Goal: Transaction & Acquisition: Purchase product/service

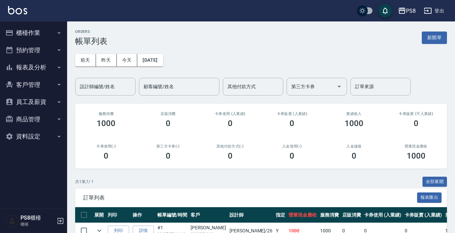
click at [23, 62] on button "報表及分析" at bounding box center [34, 67] width 62 height 17
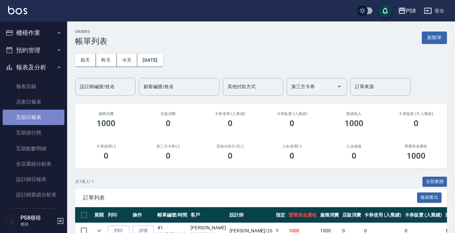
click at [35, 112] on link "互助日報表" at bounding box center [34, 117] width 62 height 15
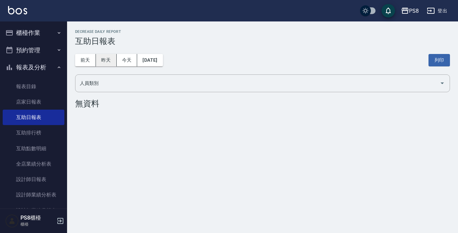
click at [107, 61] on button "昨天" at bounding box center [106, 60] width 21 height 12
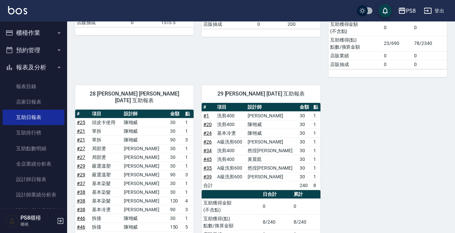
scroll to position [409, 0]
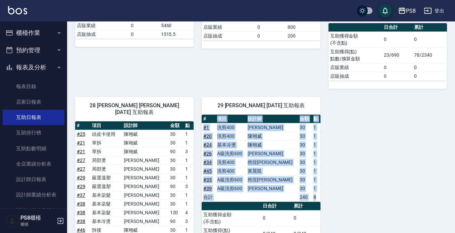
drag, startPoint x: 212, startPoint y: 47, endPoint x: 306, endPoint y: 201, distance: 179.9
click at [306, 200] on div "29 [PERSON_NAME] [DATE] 互助報表 # 項目 設計師 金額 點 # 1 洗剪400 [PERSON_NAME]30 1 # 20 洗剪4…" at bounding box center [257, 212] width 126 height 246
drag, startPoint x: 388, startPoint y: 154, endPoint x: 387, endPoint y: 146, distance: 7.8
drag, startPoint x: 387, startPoint y: 146, endPoint x: 342, endPoint y: 124, distance: 50.4
click at [342, 127] on div "8 佳亭 [PERSON_NAME] [DATE] 互助報表 # 項目 設計師 金額 點 # 19 沐宥補色洗250ML 510x1 510 合計 510 0…" at bounding box center [257, 8] width 380 height 653
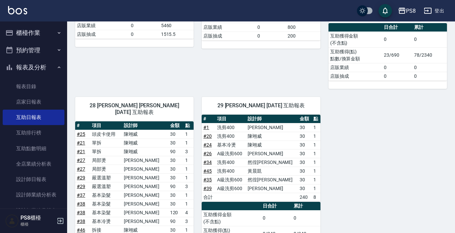
drag, startPoint x: 211, startPoint y: 34, endPoint x: 215, endPoint y: 30, distance: 5.5
click at [213, 97] on div "29 [PERSON_NAME] [DATE] 互助報表" at bounding box center [261, 105] width 118 height 17
drag, startPoint x: 222, startPoint y: 74, endPoint x: 302, endPoint y: 74, distance: 80.2
click at [302, 141] on tr "# 24 基本冷燙 [PERSON_NAME] 30 1" at bounding box center [261, 145] width 118 height 9
click at [351, 61] on div "8 佳亭 [PERSON_NAME] [DATE] 互助報表 # 項目 設計師 金額 點 # 19 沐宥補色洗250ML 510x1 510 合計 510 0…" at bounding box center [257, 8] width 380 height 653
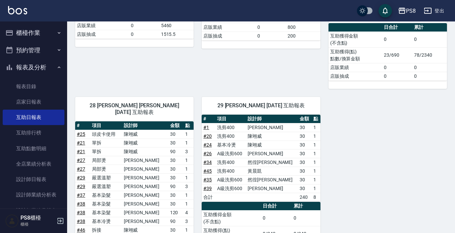
drag, startPoint x: 347, startPoint y: 62, endPoint x: 336, endPoint y: 62, distance: 10.4
click at [336, 62] on div "8 佳亭 [PERSON_NAME] [DATE] 互助報表 # 項目 設計師 金額 點 # 19 沐宥補色洗250ML 510x1 510 合計 510 0…" at bounding box center [257, 8] width 380 height 653
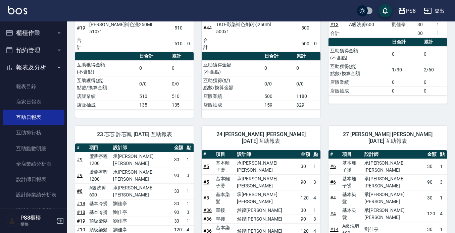
scroll to position [0, 0]
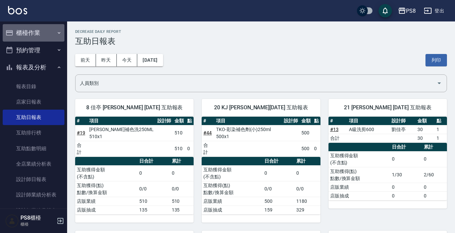
click at [49, 29] on button "櫃檯作業" at bounding box center [34, 32] width 62 height 17
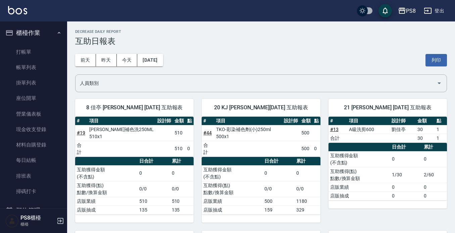
click at [42, 43] on ul "打帳單 帳單列表 掛單列表 座位開單 營業儀表板 現金收支登錄 材料自購登錄 每日結帳 排班表 掃碼打卡" at bounding box center [34, 122] width 62 height 161
click at [38, 52] on link "打帳單" at bounding box center [34, 51] width 62 height 15
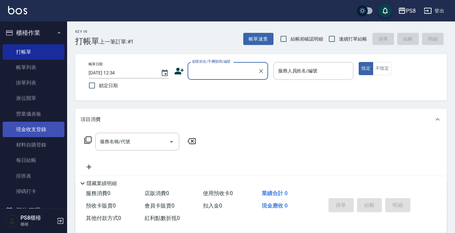
click at [32, 66] on link "帳單列表" at bounding box center [34, 67] width 62 height 15
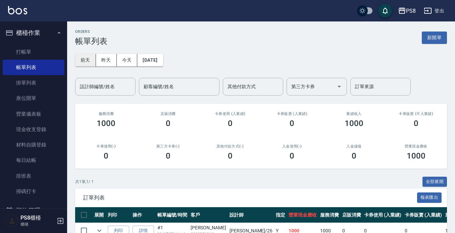
click at [82, 61] on button "前天" at bounding box center [85, 60] width 21 height 12
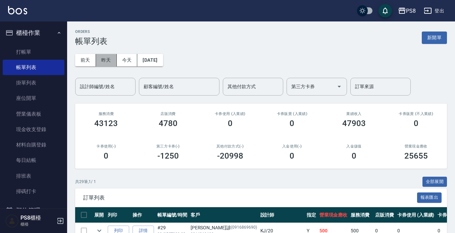
click at [101, 58] on button "昨天" at bounding box center [106, 60] width 21 height 12
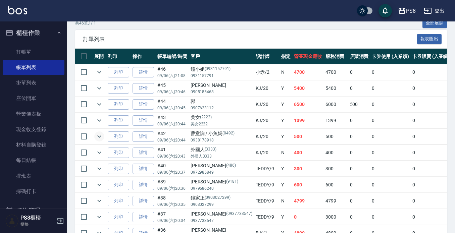
scroll to position [192, 0]
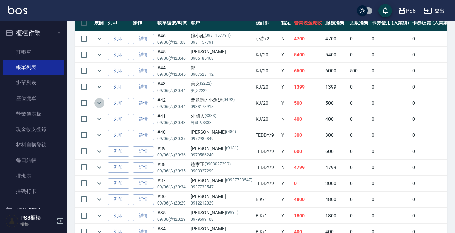
click at [98, 103] on icon "expand row" at bounding box center [99, 103] width 8 height 8
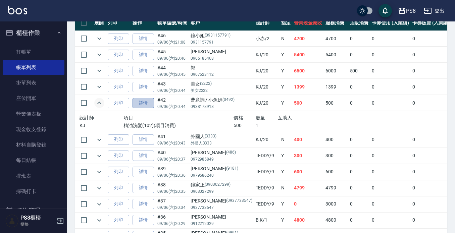
click at [140, 100] on link "詳情" at bounding box center [142, 103] width 21 height 10
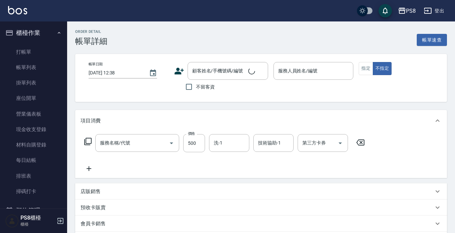
type input "精油洗髮(102)"
type input "[DATE] 20:44"
type input "KJ-20"
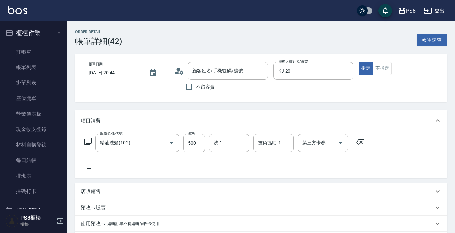
type input "曹意詢 / 小魚媽/0938178918/0492"
click at [228, 143] on input "洗-1" at bounding box center [229, 143] width 34 height 12
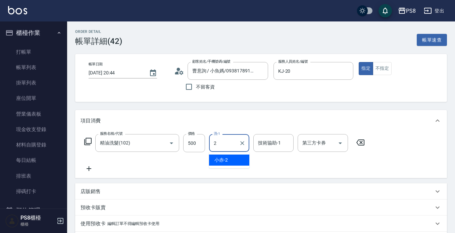
type input "27"
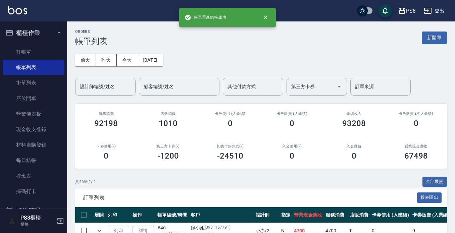
scroll to position [168, 0]
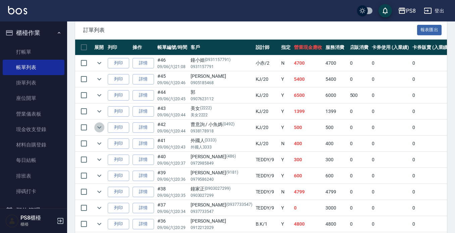
click at [102, 126] on icon "expand row" at bounding box center [99, 127] width 8 height 8
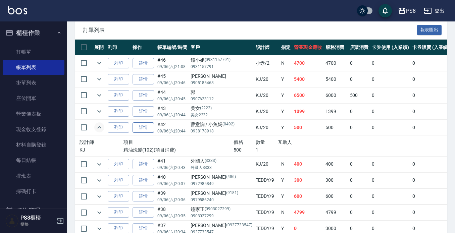
click at [137, 129] on link "詳情" at bounding box center [142, 127] width 21 height 10
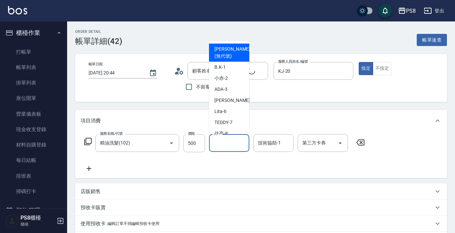
type input "[DATE] 20:44"
type input "KJ-20"
type input "精油洗髮(102)"
click at [221, 144] on div "洗-1 洗-1" at bounding box center [229, 143] width 40 height 18
type input "曹意詢 / 小魚媽/0938178918/0492"
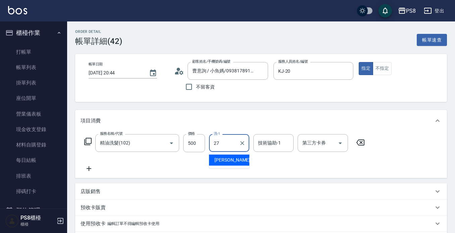
type input "[PERSON_NAME]-27"
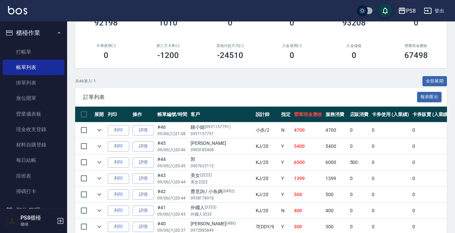
scroll to position [168, 0]
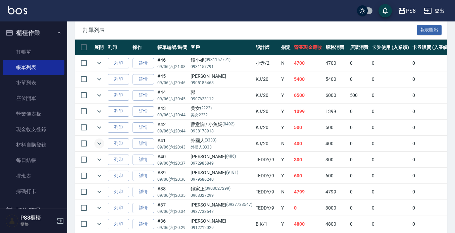
click at [98, 143] on icon "expand row" at bounding box center [99, 144] width 4 height 2
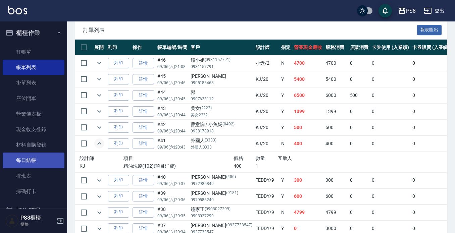
click at [33, 156] on link "每日結帳" at bounding box center [34, 160] width 62 height 15
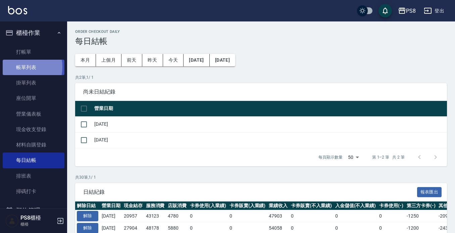
click at [20, 67] on link "帳單列表" at bounding box center [34, 67] width 62 height 15
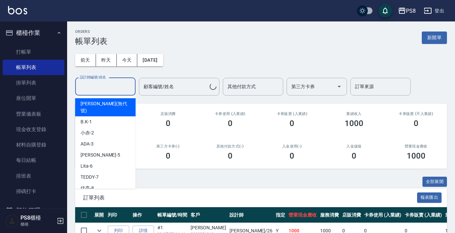
click at [115, 87] on input "設計師編號/姓名" at bounding box center [105, 87] width 54 height 12
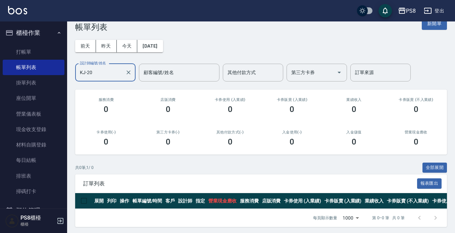
scroll to position [22, 0]
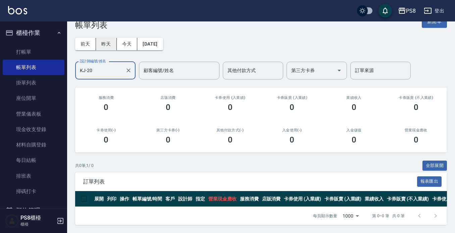
type input "KJ-20"
click at [111, 38] on button "昨天" at bounding box center [106, 44] width 21 height 12
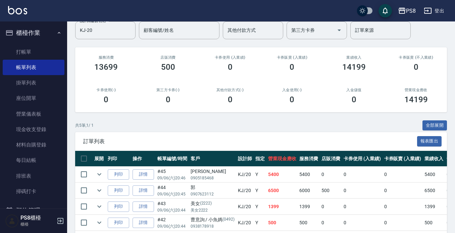
scroll to position [102, 0]
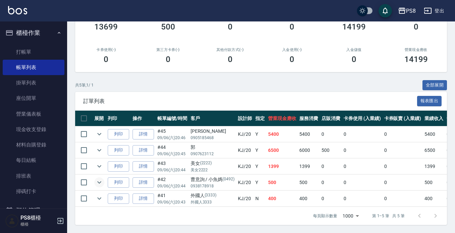
click at [100, 180] on icon "expand row" at bounding box center [99, 182] width 8 height 8
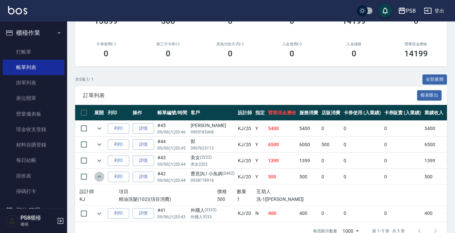
click at [100, 180] on icon "expand row" at bounding box center [99, 177] width 8 height 8
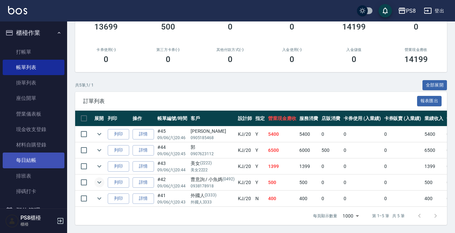
click at [52, 161] on link "每日結帳" at bounding box center [34, 160] width 62 height 15
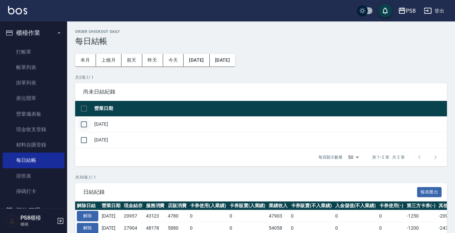
click at [84, 127] on input "checkbox" at bounding box center [84, 124] width 14 height 14
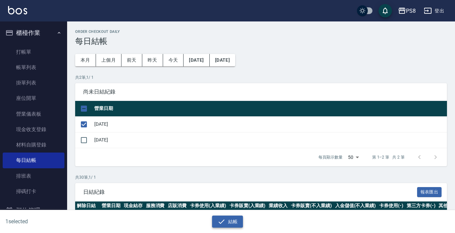
click at [231, 221] on button "結帳" at bounding box center [227, 222] width 31 height 12
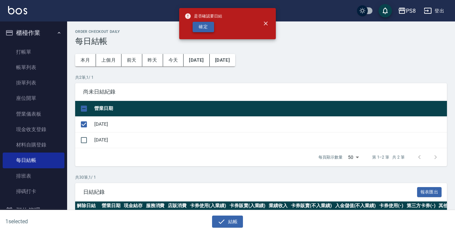
click at [207, 24] on button "確定" at bounding box center [202, 27] width 21 height 10
checkbox input "false"
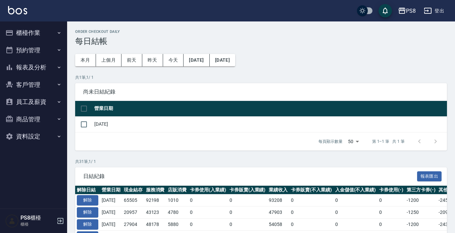
click at [50, 51] on button "預約管理" at bounding box center [34, 50] width 62 height 17
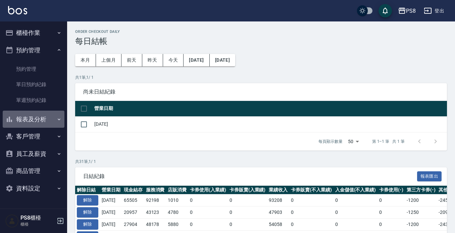
click at [36, 121] on button "報表及分析" at bounding box center [34, 119] width 62 height 17
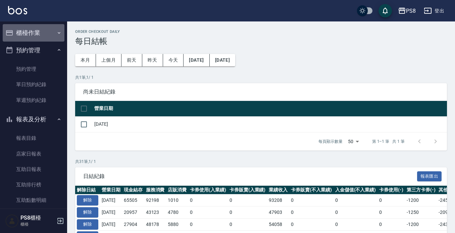
click at [46, 40] on button "櫃檯作業" at bounding box center [34, 32] width 62 height 17
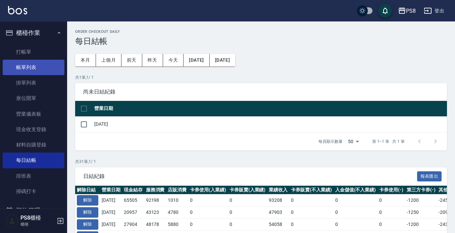
click at [42, 69] on link "帳單列表" at bounding box center [34, 67] width 62 height 15
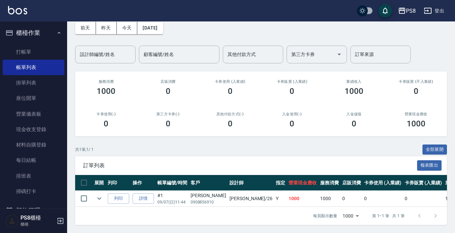
scroll to position [38, 0]
click at [109, 23] on button "昨天" at bounding box center [106, 28] width 21 height 12
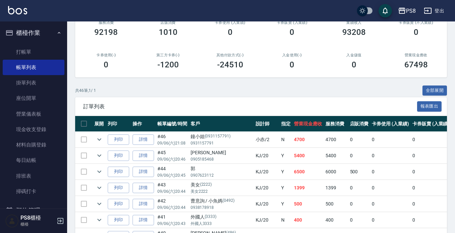
scroll to position [101, 0]
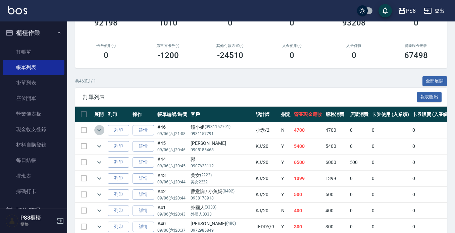
click at [97, 130] on icon "expand row" at bounding box center [99, 130] width 8 height 8
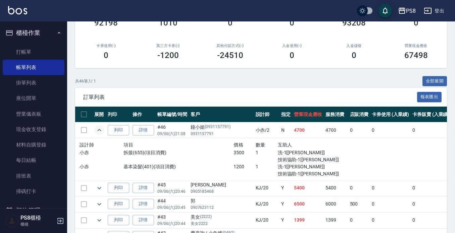
scroll to position [134, 0]
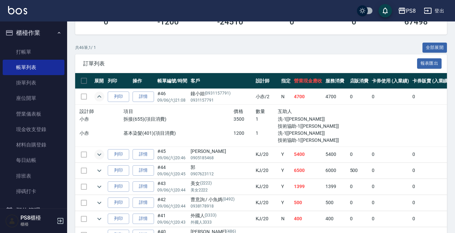
click at [97, 158] on icon "expand row" at bounding box center [99, 155] width 8 height 8
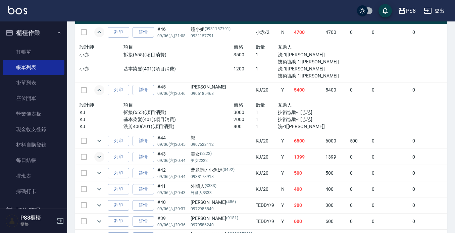
scroll to position [201, 0]
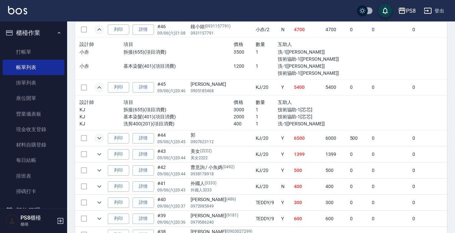
click at [99, 139] on icon "expand row" at bounding box center [99, 138] width 4 height 2
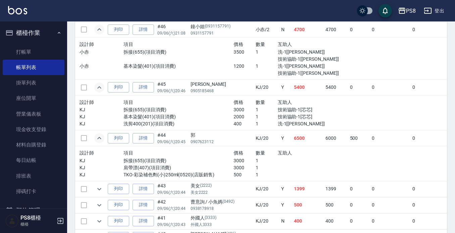
scroll to position [235, 0]
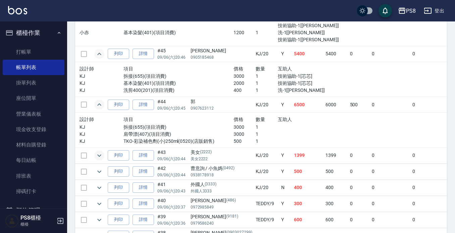
click at [97, 156] on icon "expand row" at bounding box center [99, 156] width 8 height 8
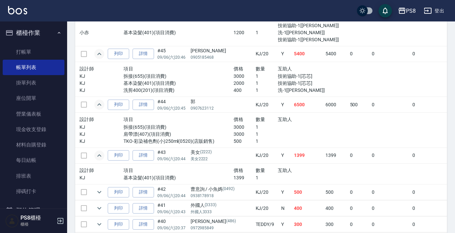
scroll to position [268, 0]
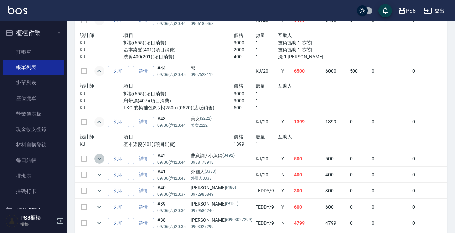
click at [96, 159] on icon "expand row" at bounding box center [99, 159] width 8 height 8
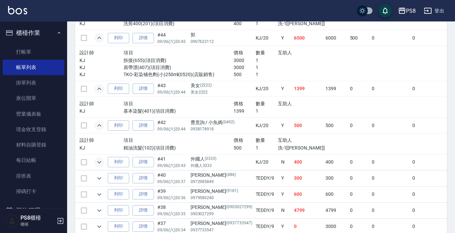
scroll to position [302, 0]
click at [95, 162] on button "expand row" at bounding box center [99, 162] width 10 height 10
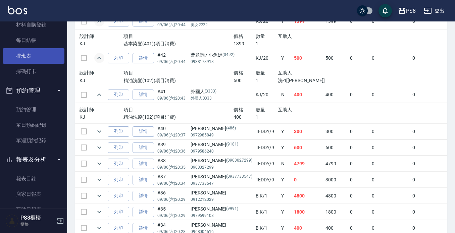
scroll to position [168, 0]
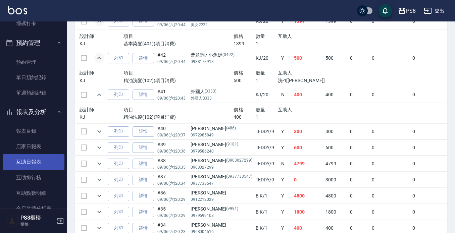
click at [24, 158] on link "互助日報表" at bounding box center [34, 161] width 62 height 15
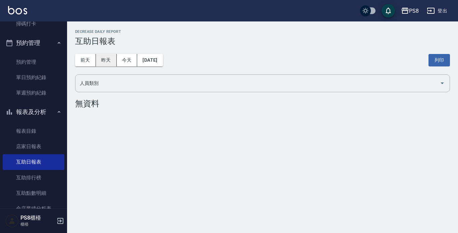
click at [104, 61] on button "昨天" at bounding box center [106, 60] width 21 height 12
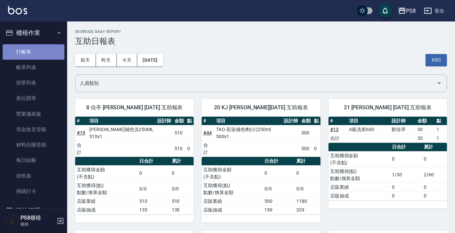
click at [37, 53] on link "打帳單" at bounding box center [34, 51] width 62 height 15
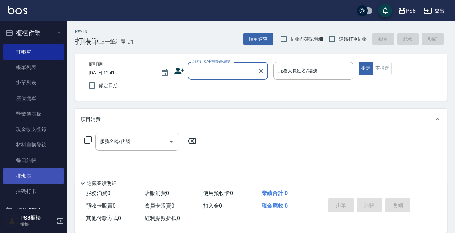
scroll to position [34, 0]
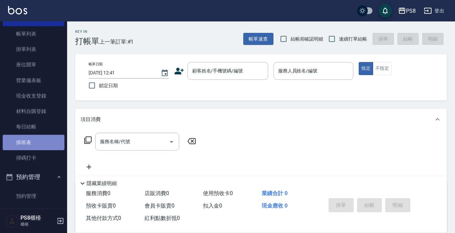
click at [37, 143] on link "排班表" at bounding box center [34, 142] width 62 height 15
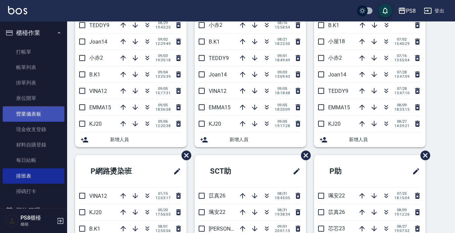
scroll to position [67, 0]
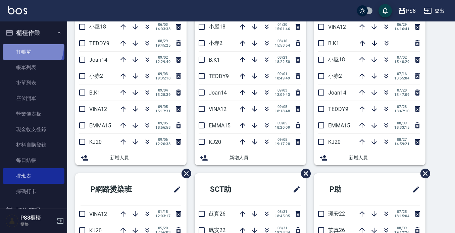
click at [29, 47] on link "打帳單" at bounding box center [34, 51] width 62 height 15
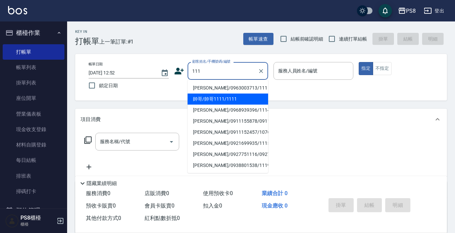
click at [214, 99] on li "帥哥/帥哥1111/1111" at bounding box center [227, 99] width 80 height 11
type input "帥哥/帥哥1111/1111"
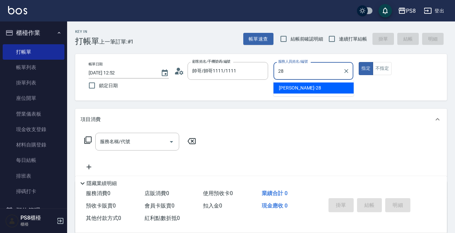
click at [322, 87] on div "姵蓁 -28" at bounding box center [313, 87] width 80 height 11
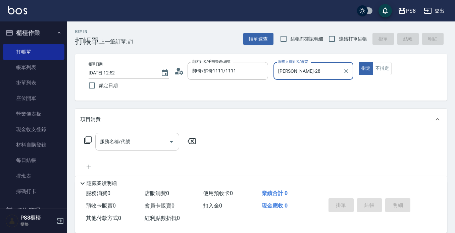
type input "姵蓁-28"
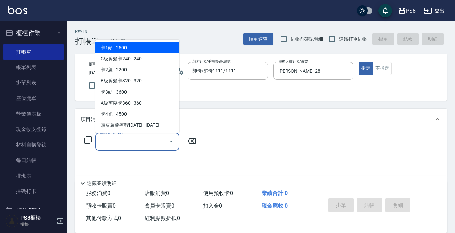
click at [148, 142] on input "服務名稱/代號" at bounding box center [132, 142] width 68 height 12
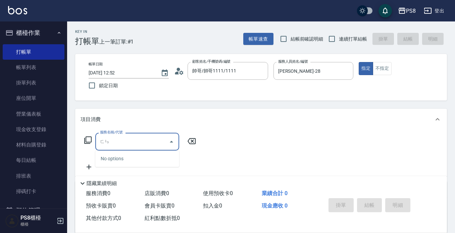
type input "粉"
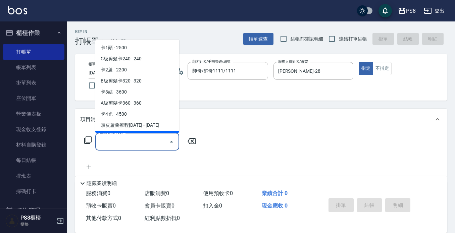
click at [89, 165] on icon at bounding box center [89, 167] width 5 height 5
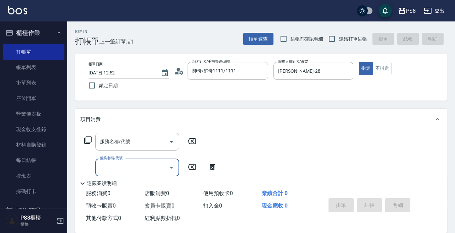
click at [192, 169] on icon at bounding box center [191, 167] width 17 height 8
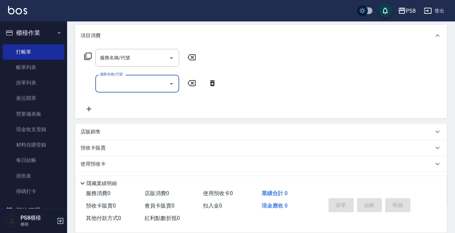
scroll to position [67, 0]
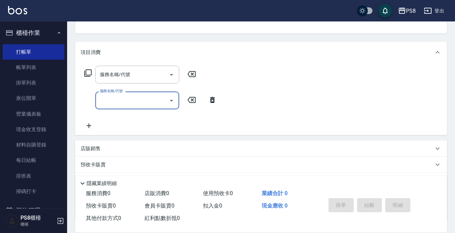
click at [210, 100] on icon at bounding box center [212, 100] width 17 height 8
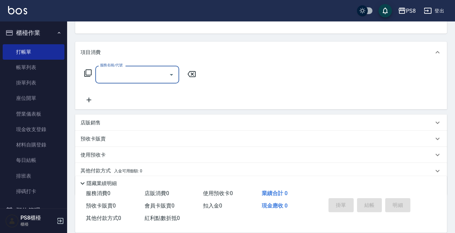
click at [101, 121] on div "店販銷售" at bounding box center [256, 122] width 353 height 7
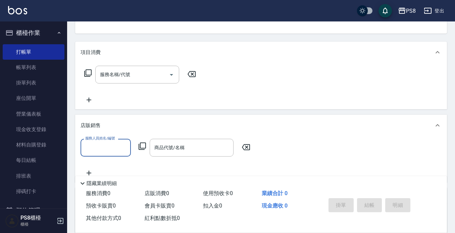
scroll to position [0, 0]
type input "粉"
type input "姵蓁-28"
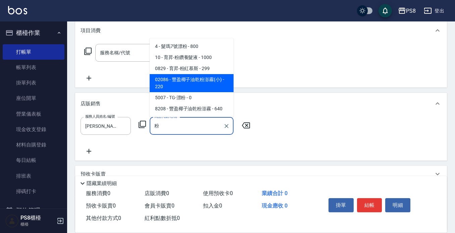
scroll to position [101, 0]
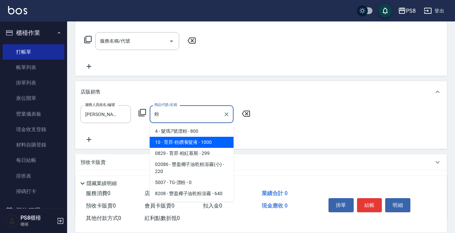
click at [190, 142] on span "10 - 育昇-粉鑽養髮液 - 1000" at bounding box center [192, 142] width 84 height 11
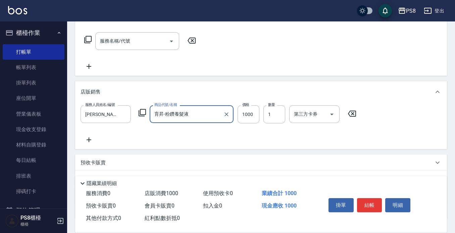
type input "育昇-粉鑽養髮液"
click at [88, 143] on icon at bounding box center [88, 140] width 17 height 8
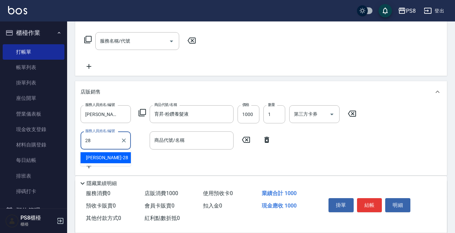
type input "姵蓁-28"
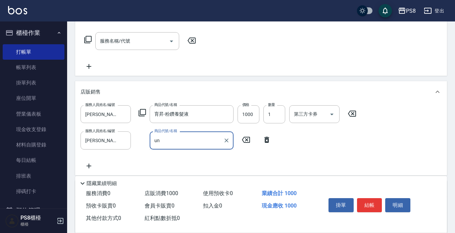
type input "u"
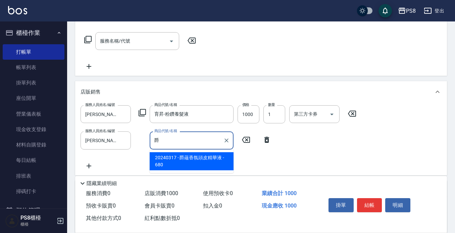
click at [183, 160] on span "20240317 - 爵蘊香氛頭皮精華液 - 680" at bounding box center [192, 161] width 84 height 18
type input "爵蘊香氛頭皮精華液"
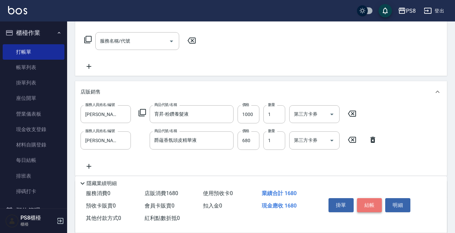
click at [368, 207] on button "結帳" at bounding box center [369, 205] width 25 height 14
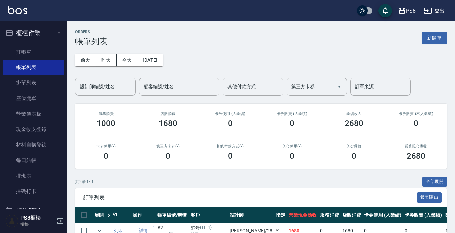
drag, startPoint x: 47, startPoint y: 173, endPoint x: 87, endPoint y: 179, distance: 40.9
click at [47, 173] on link "排班表" at bounding box center [34, 175] width 62 height 15
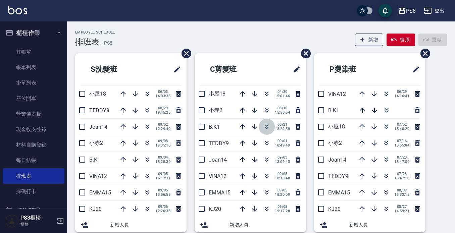
click at [263, 126] on icon "button" at bounding box center [267, 127] width 8 height 8
